Goal: Task Accomplishment & Management: Complete application form

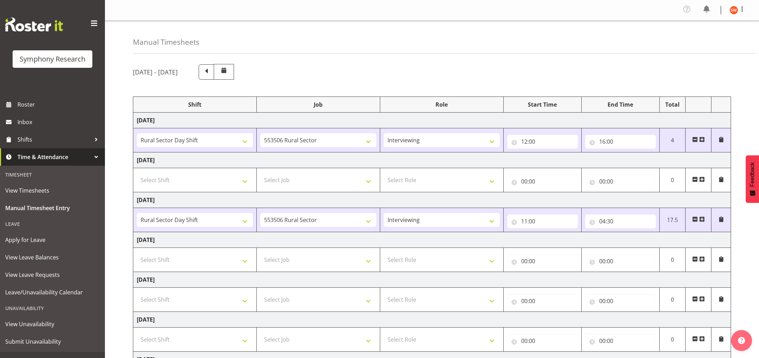
select select "81297"
select select "10587"
select select "47"
select select "81297"
select select "10587"
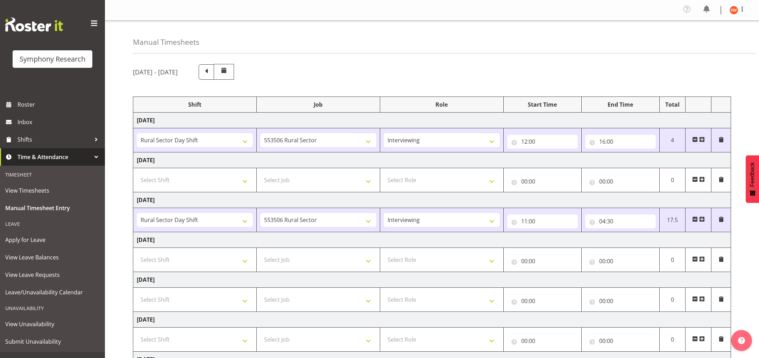
select select "47"
click at [21, 106] on span "Roster" at bounding box center [59, 104] width 84 height 10
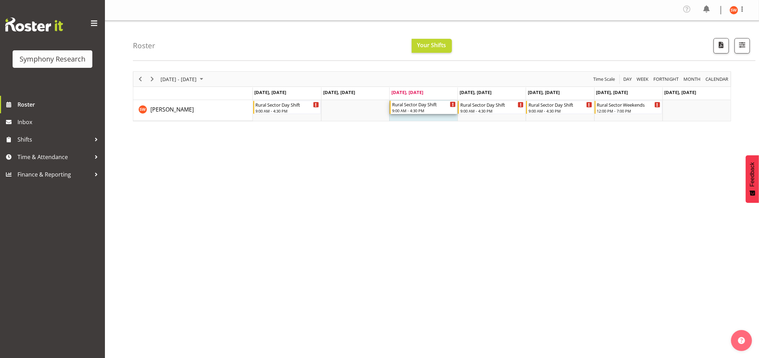
click at [431, 108] on div "9:00 AM - 4:30 PM" at bounding box center [424, 111] width 64 height 6
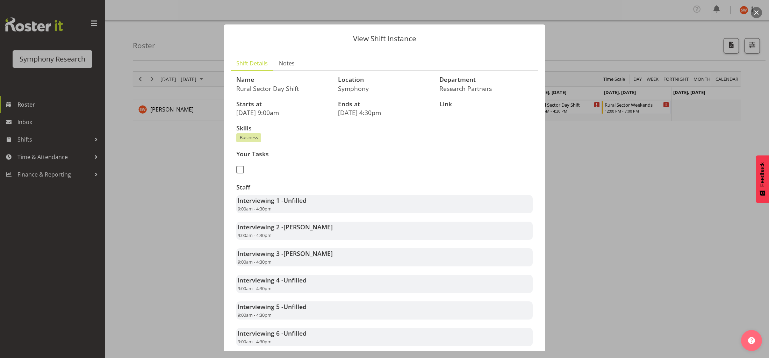
click at [177, 208] on div at bounding box center [384, 179] width 769 height 358
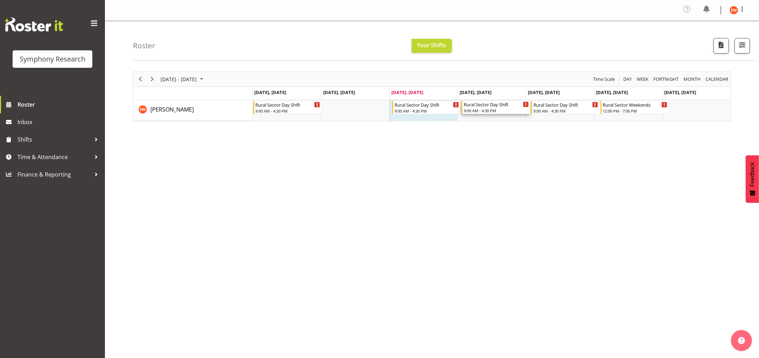
click at [475, 104] on div "Rural Sector Day Shift" at bounding box center [496, 104] width 65 height 7
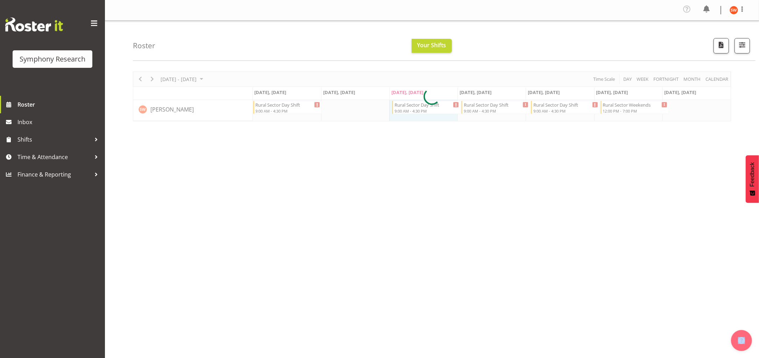
click at [475, 104] on div at bounding box center [432, 96] width 598 height 50
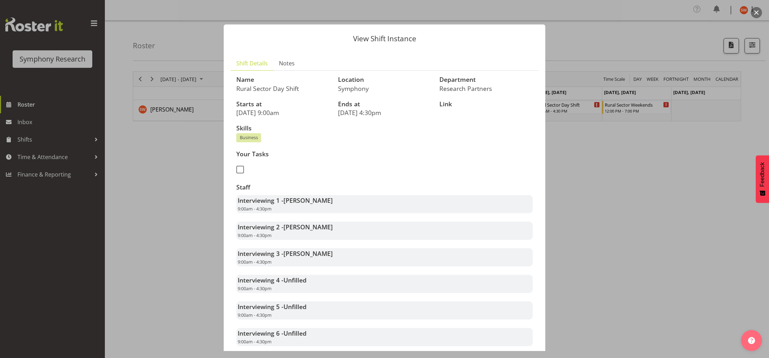
click at [201, 210] on div at bounding box center [384, 179] width 769 height 358
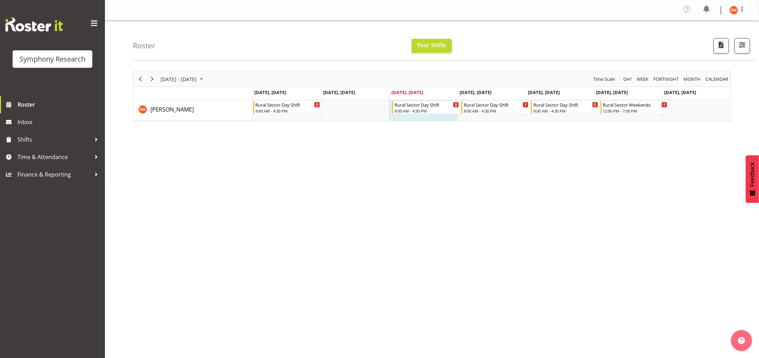
click at [410, 157] on div "September 01 - 07, 2025 Today Day Week Fortnight Month calendar Month Agenda Ti…" at bounding box center [446, 206] width 626 height 280
click at [485, 109] on div "9:00 AM - 4:30 PM" at bounding box center [496, 111] width 65 height 6
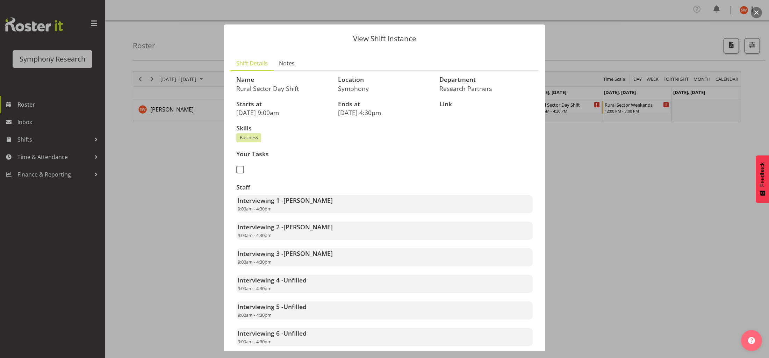
click at [125, 273] on div at bounding box center [384, 179] width 769 height 358
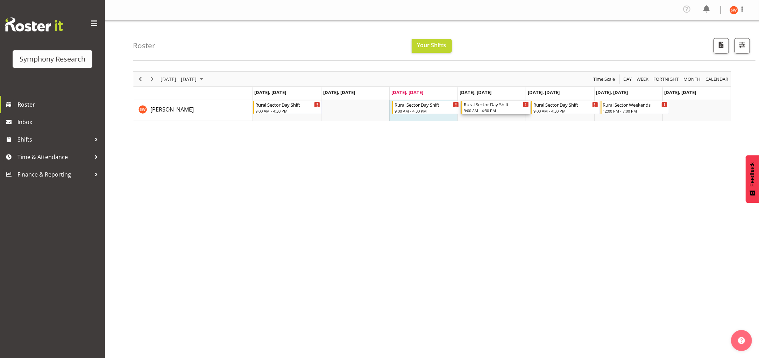
click at [489, 107] on div "Rural Sector Day Shift" at bounding box center [496, 104] width 65 height 7
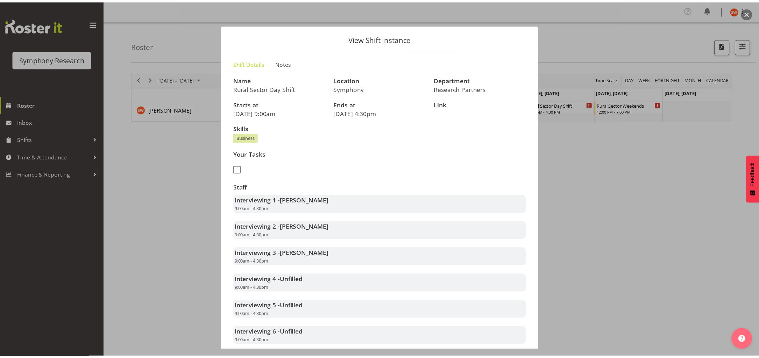
scroll to position [67, 0]
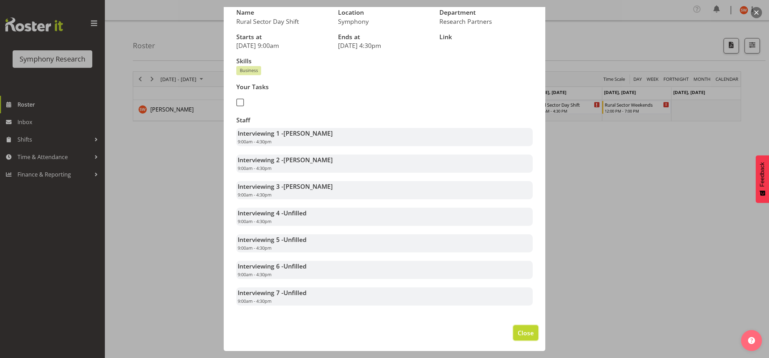
click at [518, 335] on span "Close" at bounding box center [526, 332] width 16 height 9
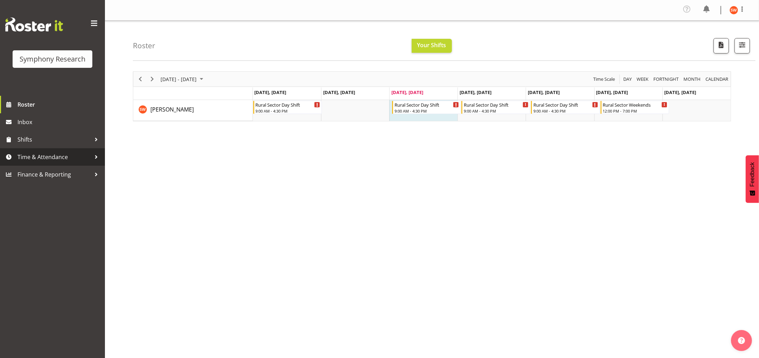
click at [44, 154] on span "Time & Attendance" at bounding box center [53, 157] width 73 height 10
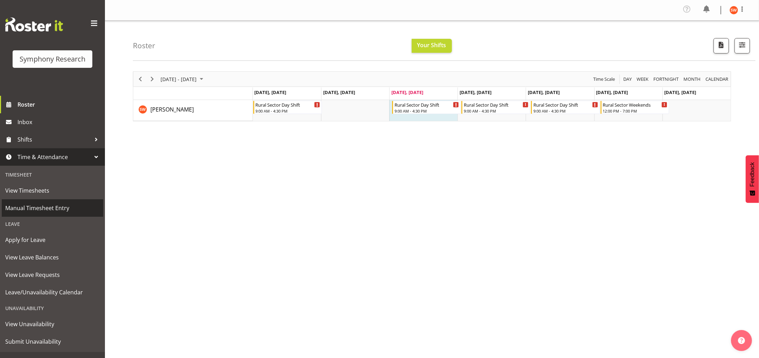
click at [32, 208] on span "Manual Timesheet Entry" at bounding box center [52, 208] width 94 height 10
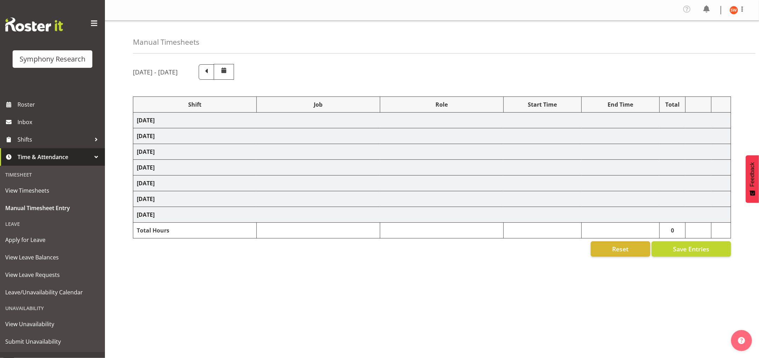
select select "81297"
select select "10587"
select select "47"
select select "81297"
select select "10587"
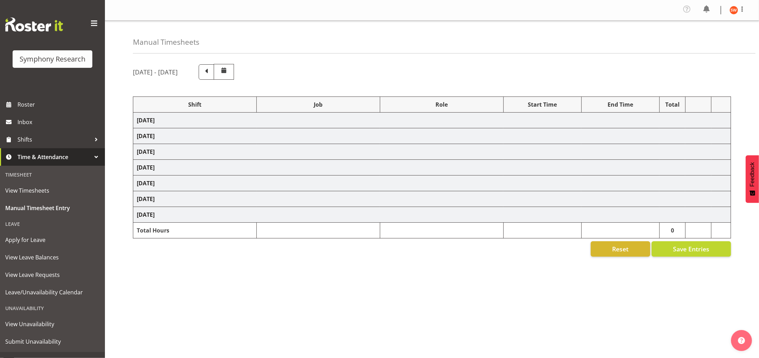
select select "47"
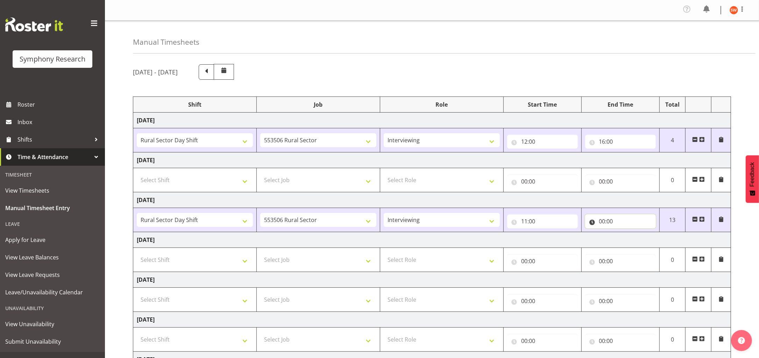
click at [608, 223] on input "00:00" at bounding box center [620, 221] width 71 height 14
click at [634, 242] on select "00 01 02 03 04 05 06 07 08 09 10 11 12 13 14 15 16 17 18 19 20 21 22 23" at bounding box center [633, 240] width 16 height 14
select select "16"
click at [625, 233] on select "00 01 02 03 04 05 06 07 08 09 10 11 12 13 14 15 16 17 18 19 20 21 22 23" at bounding box center [633, 240] width 16 height 14
type input "16:00"
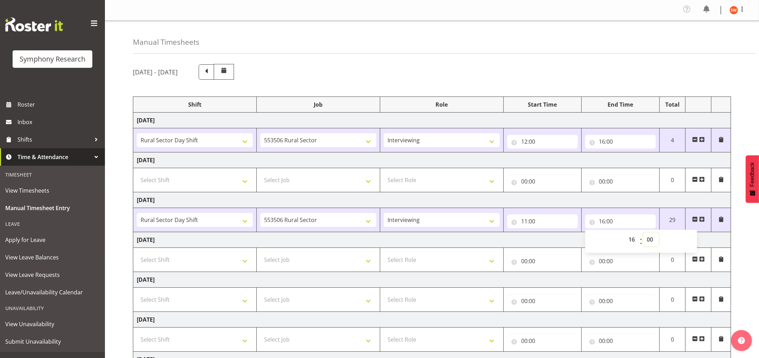
click at [648, 239] on select "00 01 02 03 04 05 06 07 08 09 10 11 12 13 14 15 16 17 18 19 20 21 22 23 24 25 2…" at bounding box center [651, 240] width 16 height 14
select select "35"
click at [643, 233] on select "00 01 02 03 04 05 06 07 08 09 10 11 12 13 14 15 16 17 18 19 20 21 22 23 24 25 2…" at bounding box center [651, 240] width 16 height 14
type input "16:35"
click at [711, 238] on td "[DATE]" at bounding box center [432, 240] width 598 height 16
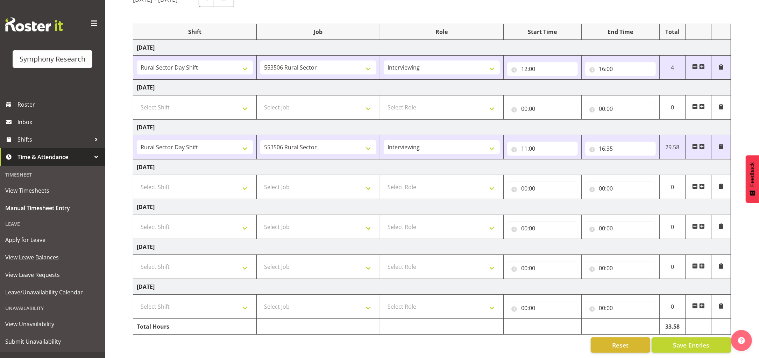
scroll to position [84, 0]
click at [687, 341] on span "Save Entries" at bounding box center [691, 345] width 36 height 9
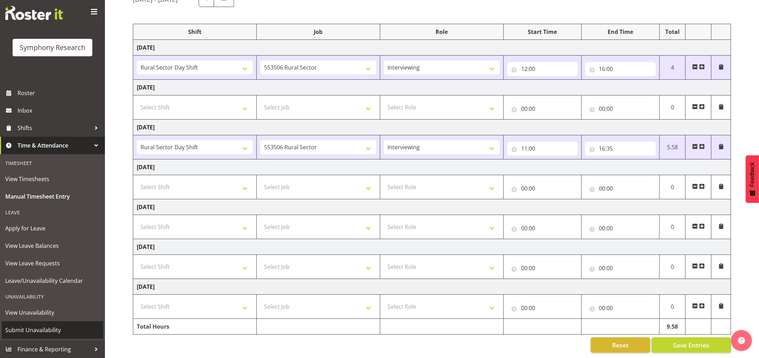
click at [32, 329] on span "Submit Unavailability" at bounding box center [52, 330] width 94 height 10
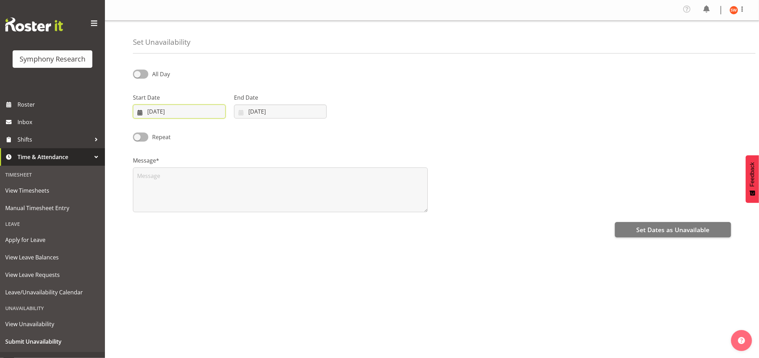
click at [196, 113] on input "03/09/2025" at bounding box center [179, 112] width 93 height 14
click at [162, 184] on span "8" at bounding box center [160, 182] width 3 height 7
click at [187, 110] on input "08/09/2025" at bounding box center [179, 112] width 93 height 14
click at [174, 186] on link "9" at bounding box center [175, 182] width 14 height 13
click at [196, 113] on input "09/09/2025" at bounding box center [179, 112] width 93 height 14
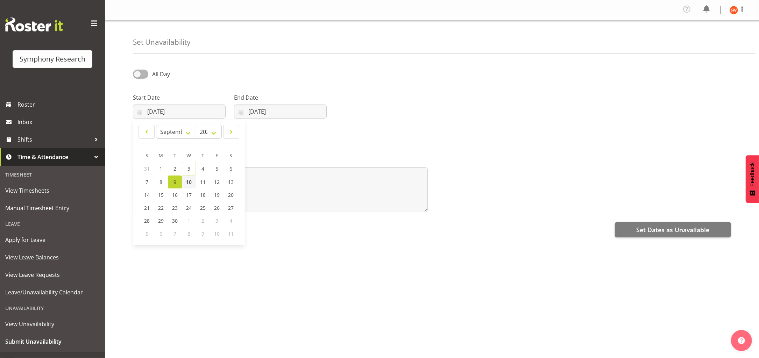
click at [190, 185] on span "10" at bounding box center [189, 182] width 6 height 7
type input "10/09/2025"
click at [274, 116] on input "03/09/2025" at bounding box center [280, 112] width 93 height 14
click at [292, 184] on span "10" at bounding box center [290, 182] width 6 height 7
type input "10/09/2025"
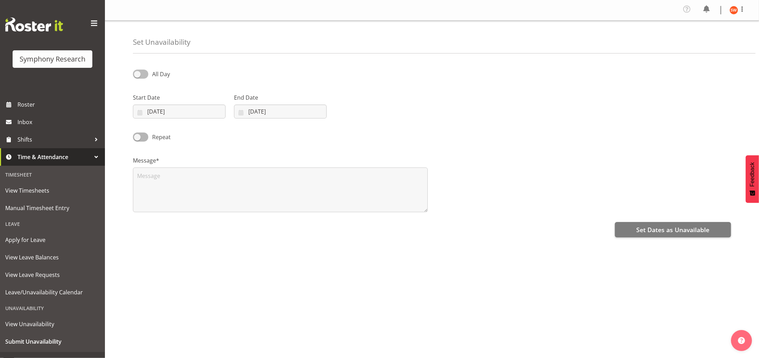
click at [145, 74] on span at bounding box center [140, 74] width 15 height 9
click at [137, 74] on input "All Day" at bounding box center [135, 74] width 5 height 5
checkbox input "true"
click at [369, 116] on input "16:35" at bounding box center [381, 112] width 93 height 14
click at [382, 132] on select "00 01 02 03 04 05 06 07 08 09 10 11 12 13 14 15 16 17 18 19 20 21 22 23" at bounding box center [383, 130] width 16 height 14
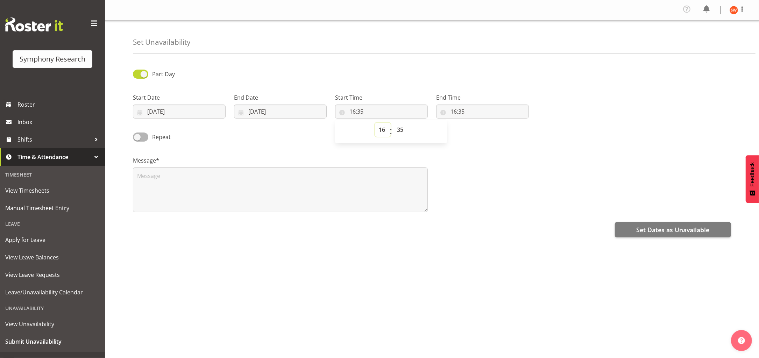
select select "9"
click at [375, 123] on select "00 01 02 03 04 05 06 07 08 09 10 11 12 13 14 15 16 17 18 19 20 21 22 23" at bounding box center [383, 130] width 16 height 14
type input "09:35"
click at [399, 130] on select "00 01 02 03 04 05 06 07 08 09 10 11 12 13 14 15 16 17 18 19 20 21 22 23 24 25 2…" at bounding box center [401, 130] width 16 height 14
select select "0"
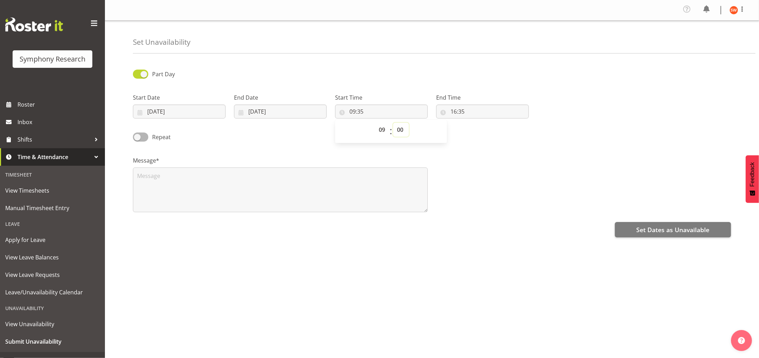
click at [393, 123] on select "00 01 02 03 04 05 06 07 08 09 10 11 12 13 14 15 16 17 18 19 20 21 22 23 24 25 2…" at bounding box center [401, 130] width 16 height 14
type input "09:00"
click at [460, 112] on input "16:35" at bounding box center [482, 112] width 93 height 14
click at [479, 129] on select "00 01 02 03 04 05 06 07 08 09 10 11 12 13 14 15 16 17 18 19 20 21 22 23" at bounding box center [484, 130] width 16 height 14
select select "14"
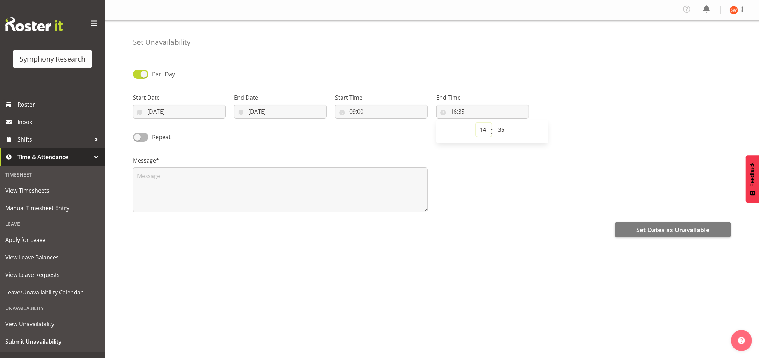
click at [476, 123] on select "00 01 02 03 04 05 06 07 08 09 10 11 12 13 14 15 16 17 18 19 20 21 22 23" at bounding box center [484, 130] width 16 height 14
type input "14:35"
click at [499, 133] on select "00 01 02 03 04 05 06 07 08 09 10 11 12 13 14 15 16 17 18 19 20 21 22 23 24 25 2…" at bounding box center [502, 130] width 16 height 14
select select "0"
click at [494, 123] on select "00 01 02 03 04 05 06 07 08 09 10 11 12 13 14 15 16 17 18 19 20 21 22 23 24 25 2…" at bounding box center [502, 130] width 16 height 14
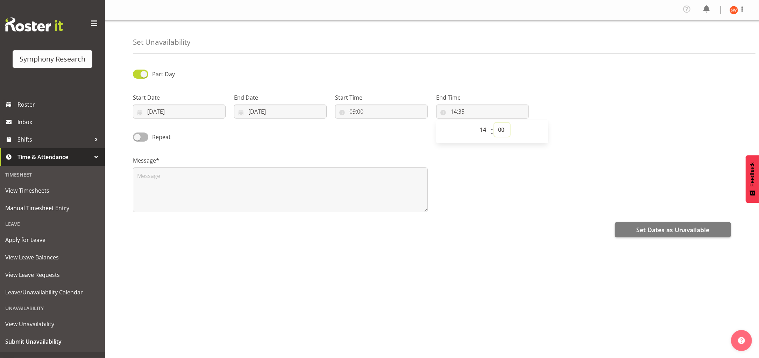
type input "14:00"
click at [668, 230] on span "Set Dates as Unavailable" at bounding box center [672, 229] width 73 height 9
